Goal: Task Accomplishment & Management: Complete application form

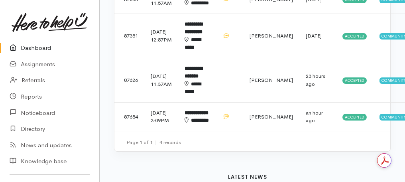
scroll to position [351, 0]
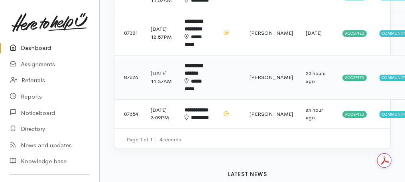
click at [235, 98] on td at bounding box center [229, 77] width 27 height 44
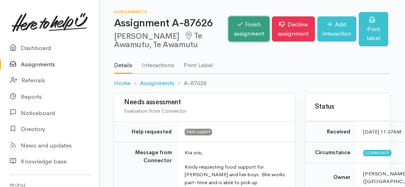
click at [243, 33] on link "Finish assignment" at bounding box center [249, 28] width 41 height 25
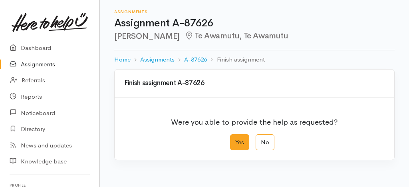
click at [245, 143] on label "Yes" at bounding box center [239, 142] width 19 height 16
click at [235, 139] on input "Yes" at bounding box center [232, 136] width 5 height 5
radio input "true"
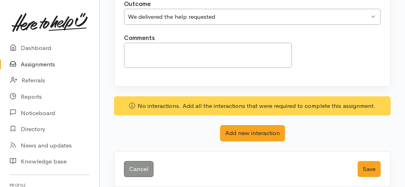
scroll to position [186, 0]
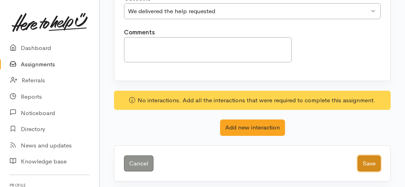
click at [364, 163] on button "Save" at bounding box center [369, 163] width 23 height 16
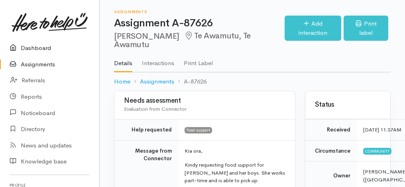
click at [52, 50] on link "Dashboard" at bounding box center [49, 48] width 99 height 16
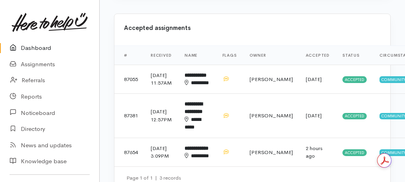
scroll to position [287, 0]
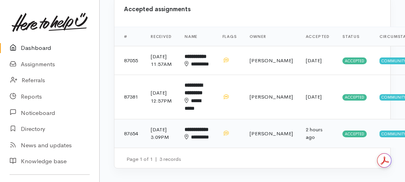
click at [260, 148] on td "[PERSON_NAME]" at bounding box center [271, 133] width 56 height 29
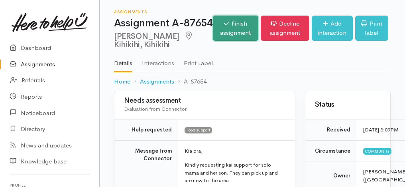
click at [241, 38] on link "Finish assignment" at bounding box center [235, 28] width 45 height 25
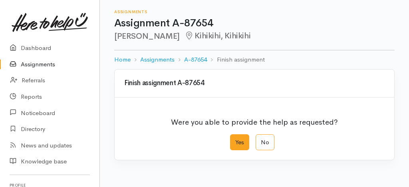
click at [239, 136] on label "Yes" at bounding box center [239, 142] width 19 height 16
click at [235, 136] on input "Yes" at bounding box center [232, 136] width 5 height 5
radio input "true"
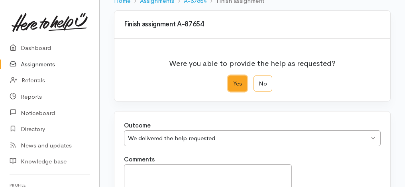
scroll to position [160, 0]
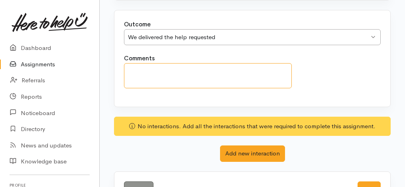
click at [200, 82] on textarea "Comments" at bounding box center [208, 75] width 168 height 25
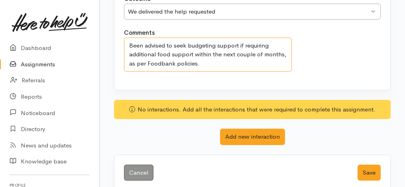
scroll to position [195, 0]
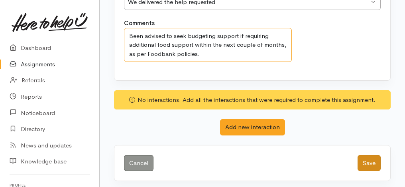
type textarea "Been advised to seek budgeting support if requiring additional food support wit…"
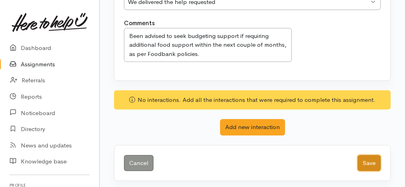
click at [373, 161] on button "Save" at bounding box center [369, 163] width 23 height 16
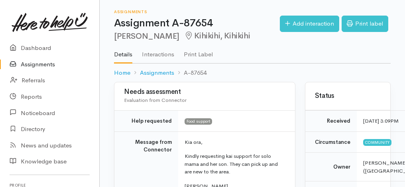
click at [57, 24] on img at bounding box center [50, 22] width 76 height 19
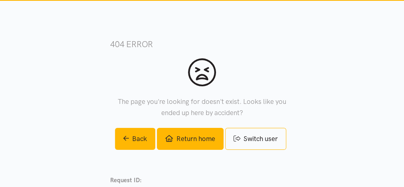
click at [182, 135] on link "Return home" at bounding box center [190, 139] width 66 height 22
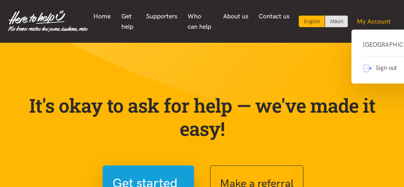
click at [377, 22] on link "My Account" at bounding box center [373, 21] width 45 height 17
click at [371, 51] on link "[GEOGRAPHIC_DATA]" at bounding box center [395, 48] width 67 height 16
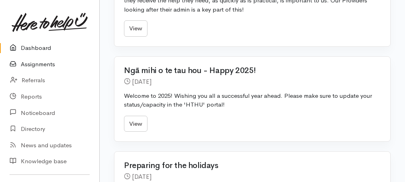
scroll to position [479, 0]
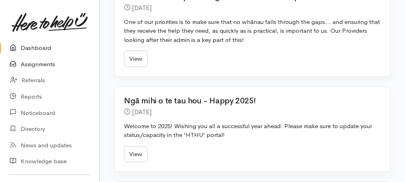
click at [43, 63] on link "Assignments" at bounding box center [49, 64] width 99 height 16
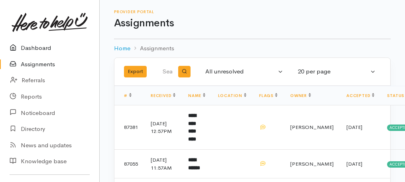
click at [46, 44] on link "Dashboard" at bounding box center [49, 48] width 99 height 16
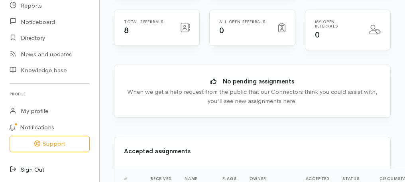
scroll to position [160, 0]
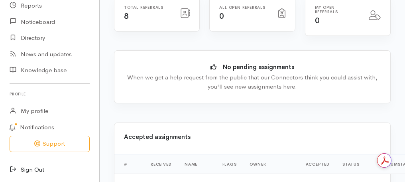
click at [32, 170] on link "Sign Out" at bounding box center [49, 170] width 99 height 16
